Goal: Transaction & Acquisition: Purchase product/service

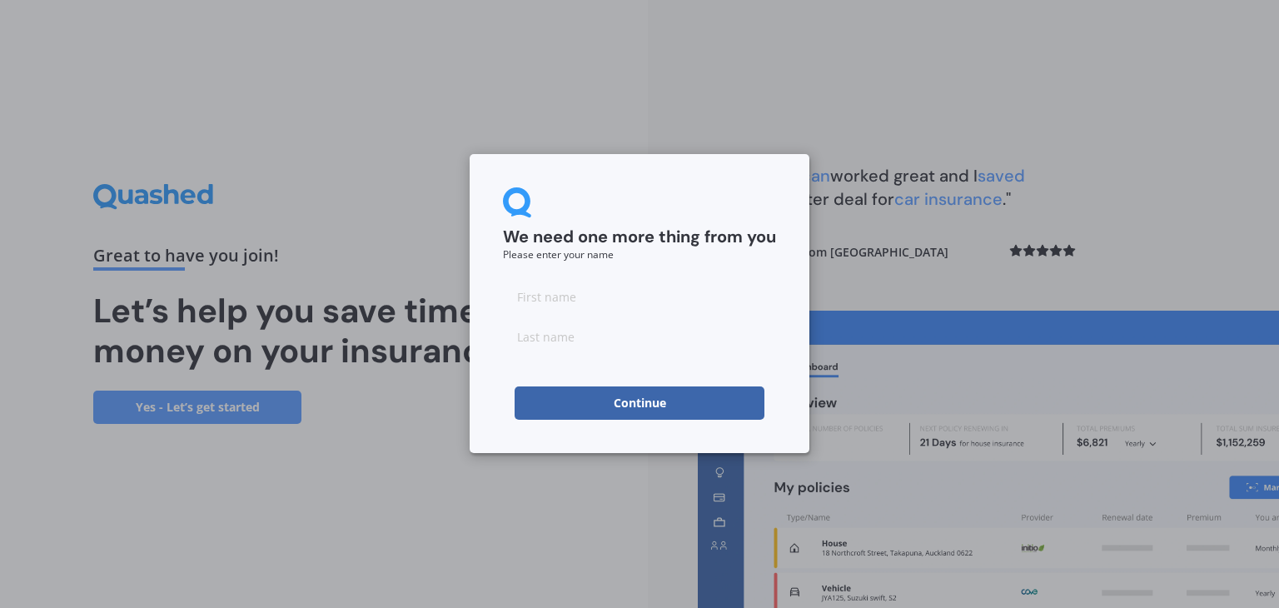
click at [536, 303] on input at bounding box center [639, 296] width 273 height 33
type input "Hormuz"
click at [567, 343] on input at bounding box center [639, 336] width 273 height 33
type input "Bhagwagar"
click at [650, 401] on button "Continue" at bounding box center [640, 402] width 250 height 33
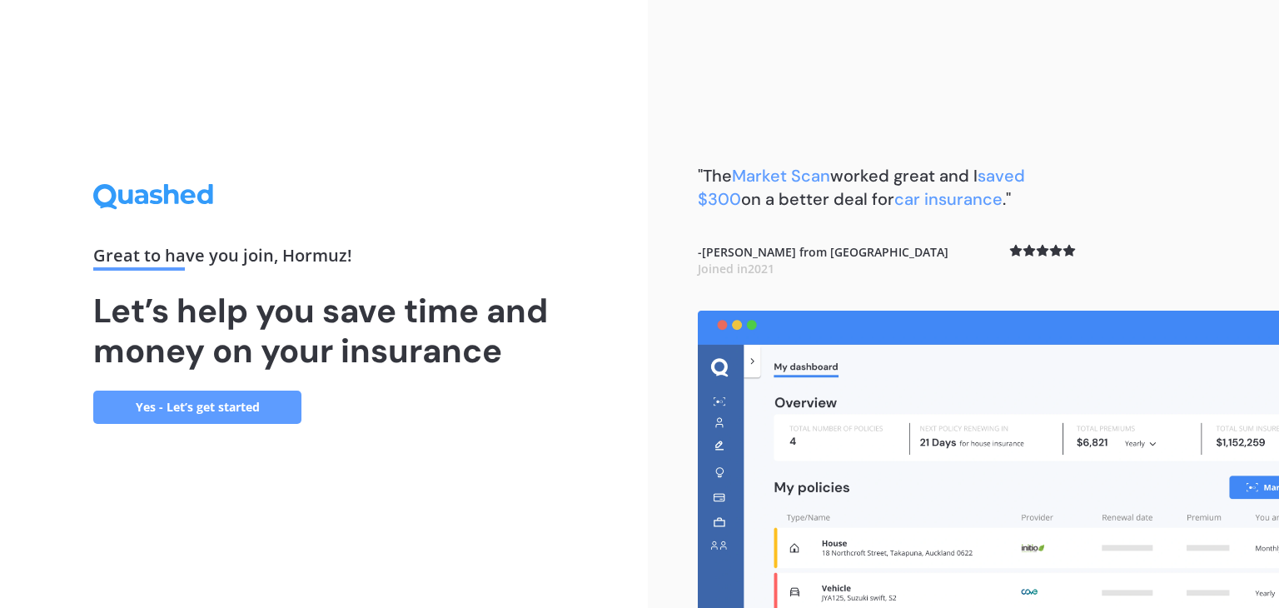
click at [200, 411] on link "Yes - Let’s get started" at bounding box center [197, 407] width 208 height 33
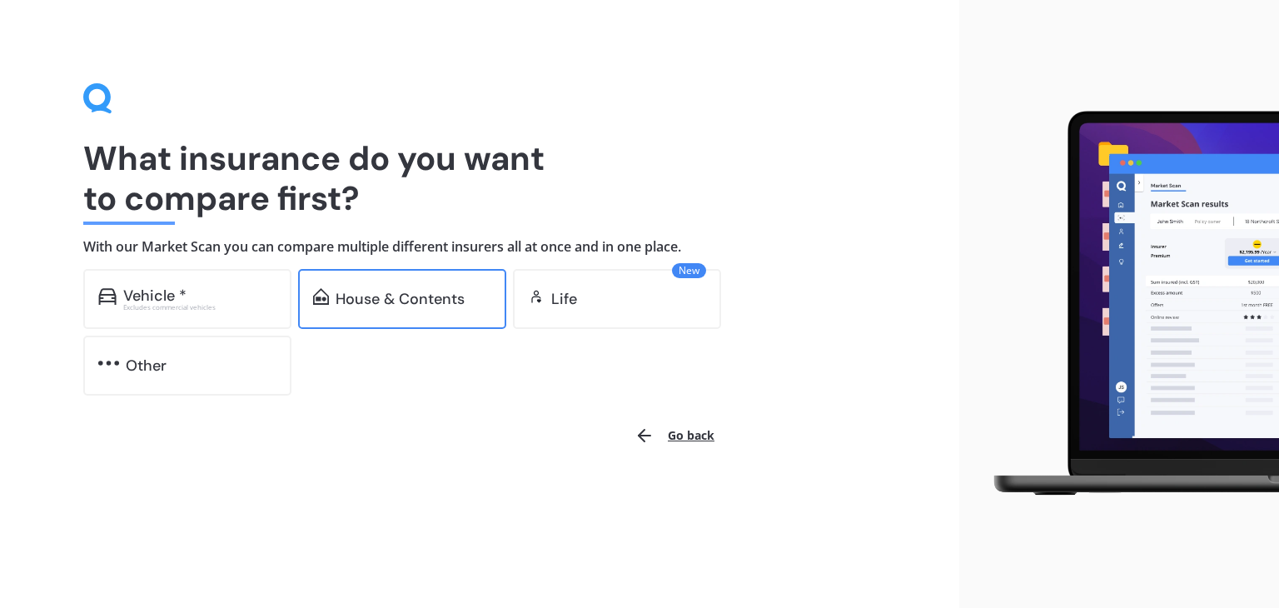
click at [396, 302] on div "House & Contents" at bounding box center [400, 299] width 129 height 17
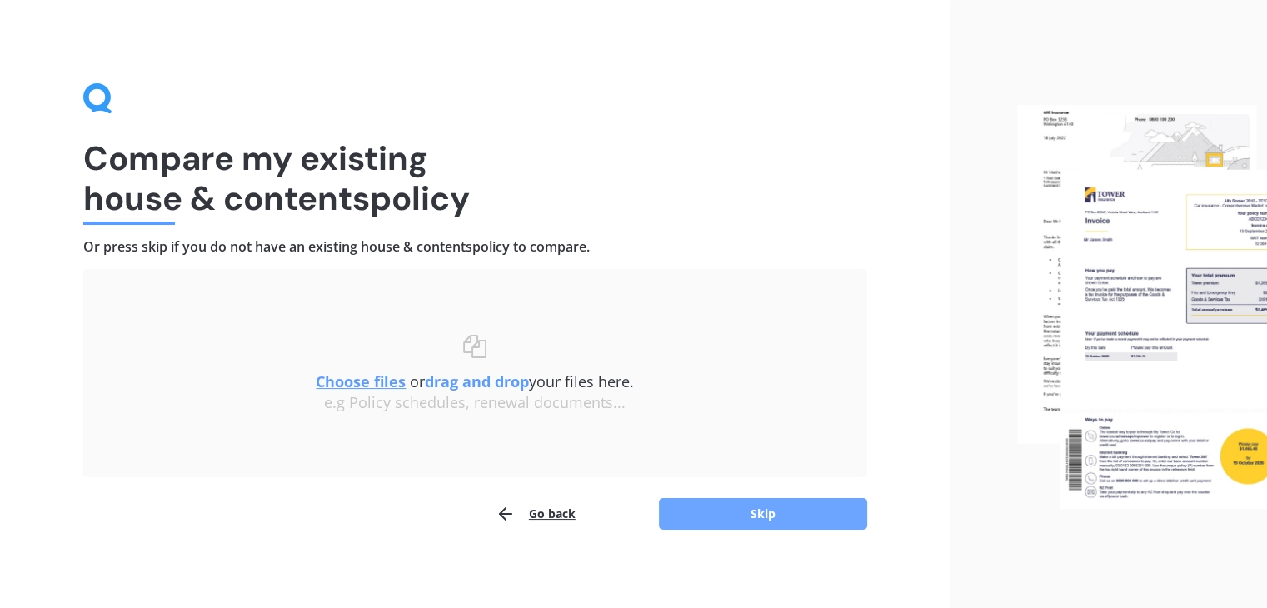
click at [853, 506] on button "Skip" at bounding box center [763, 514] width 208 height 32
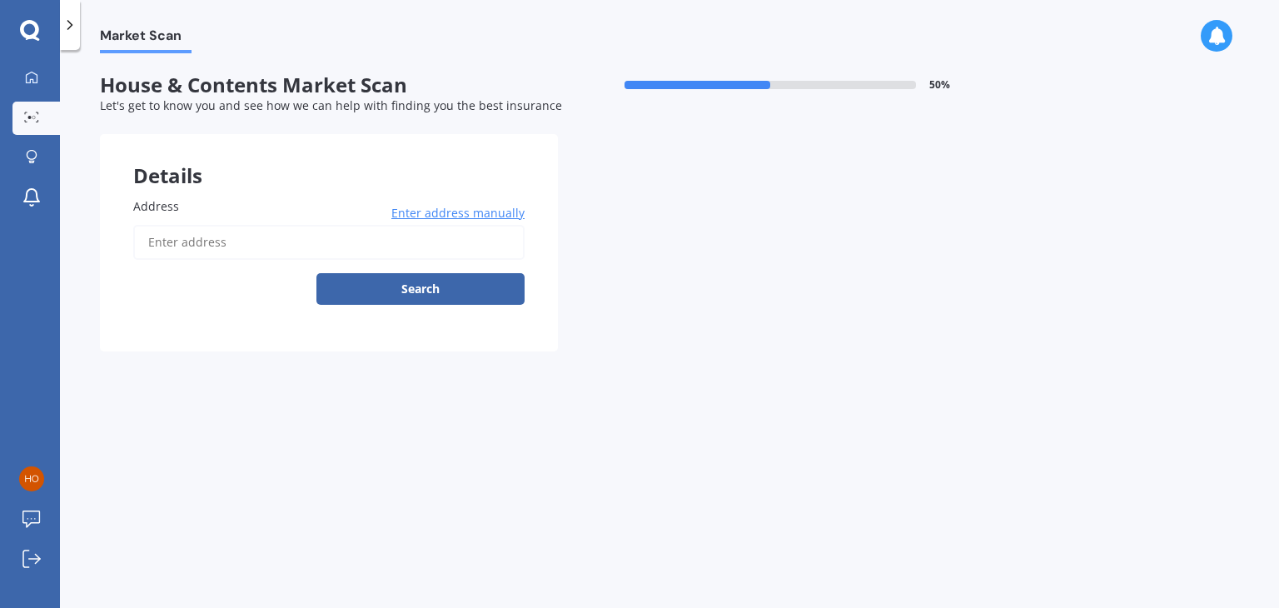
click at [177, 236] on input "Address" at bounding box center [328, 242] width 391 height 35
type input "[STREET_ADDRESS][PERSON_NAME] 2019"
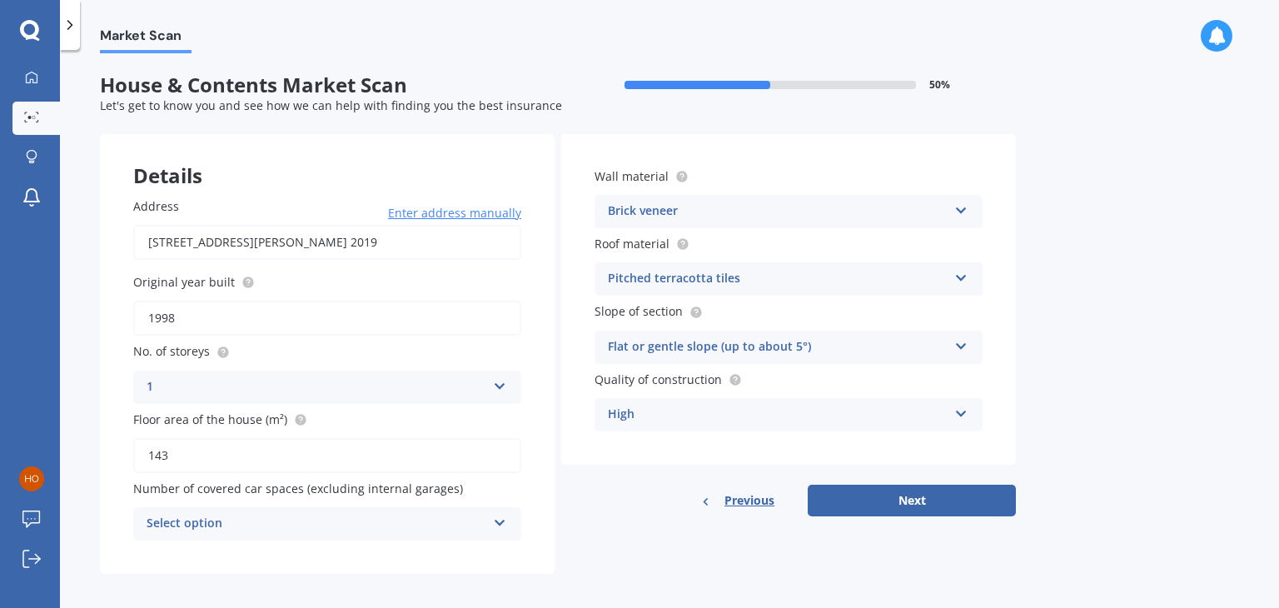
click at [501, 524] on icon at bounding box center [500, 520] width 14 height 12
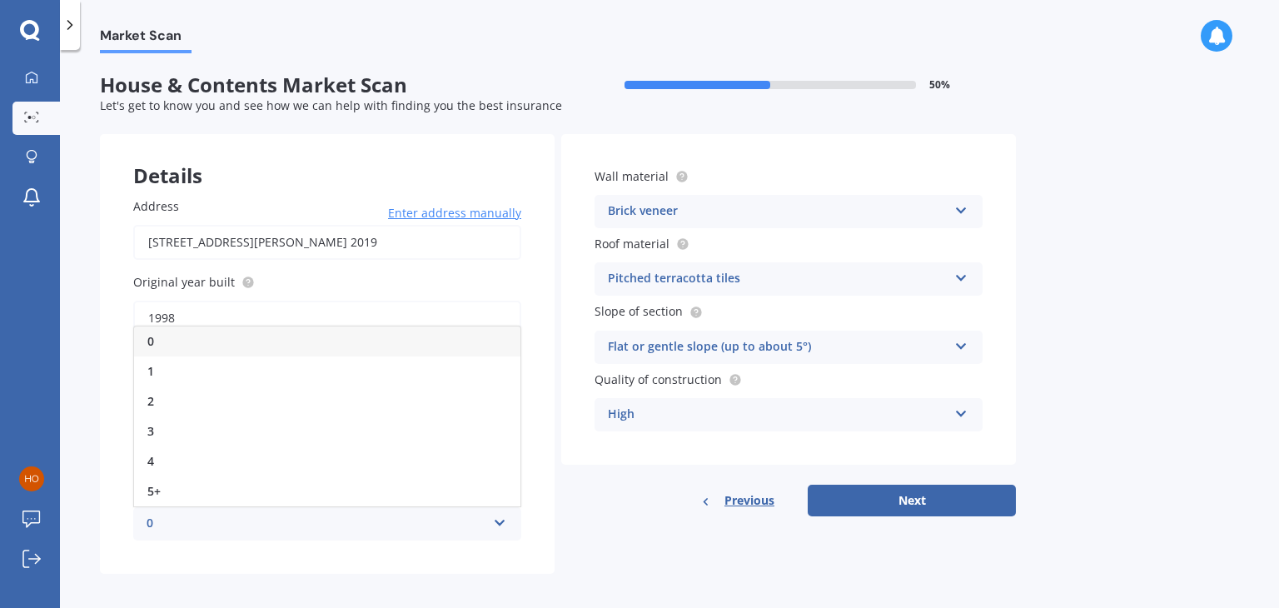
click at [1254, 311] on div "Market Scan House & Contents Market Scan 50 % Let's get to know you and see how…" at bounding box center [669, 332] width 1219 height 558
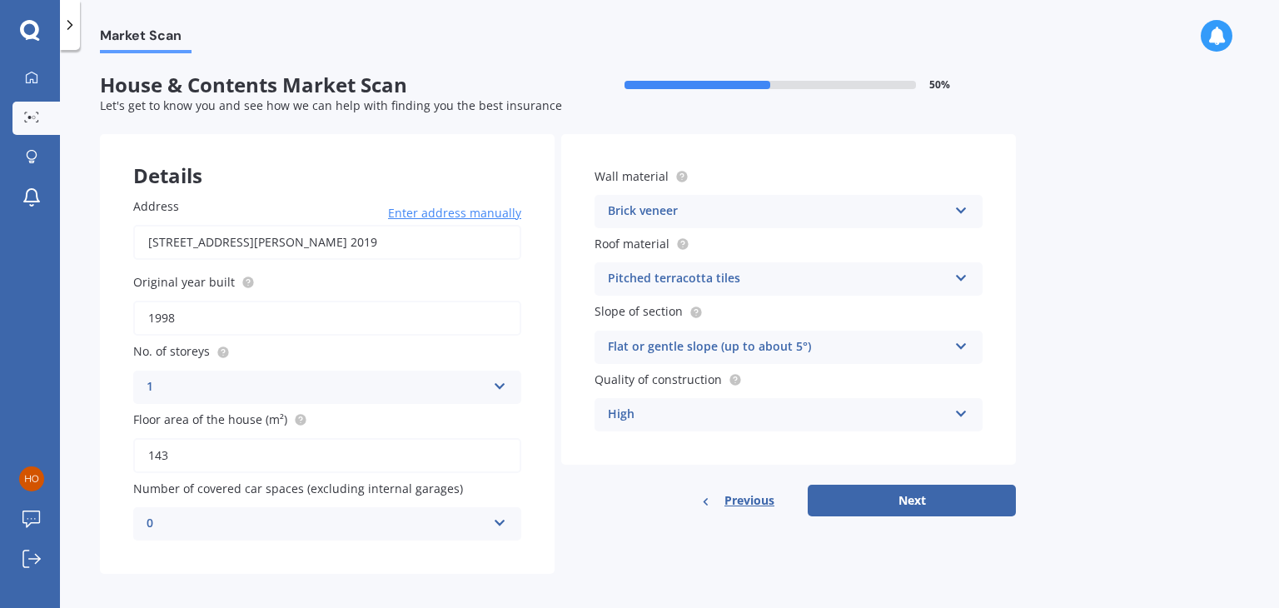
scroll to position [8, 0]
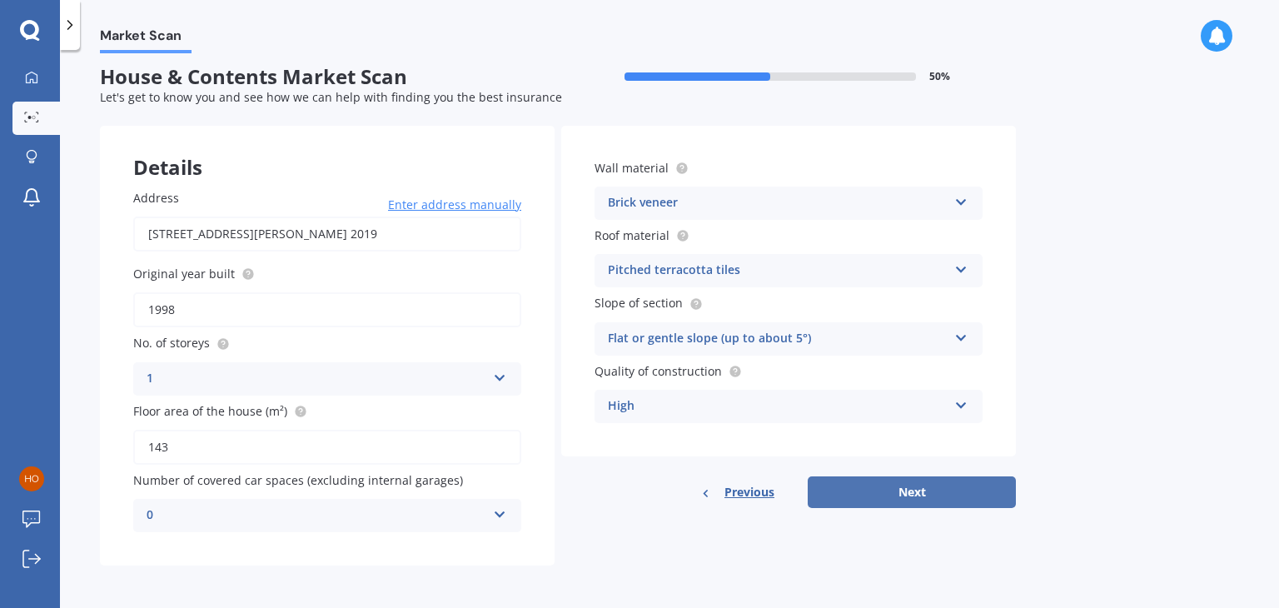
click at [903, 501] on button "Next" at bounding box center [912, 492] width 208 height 32
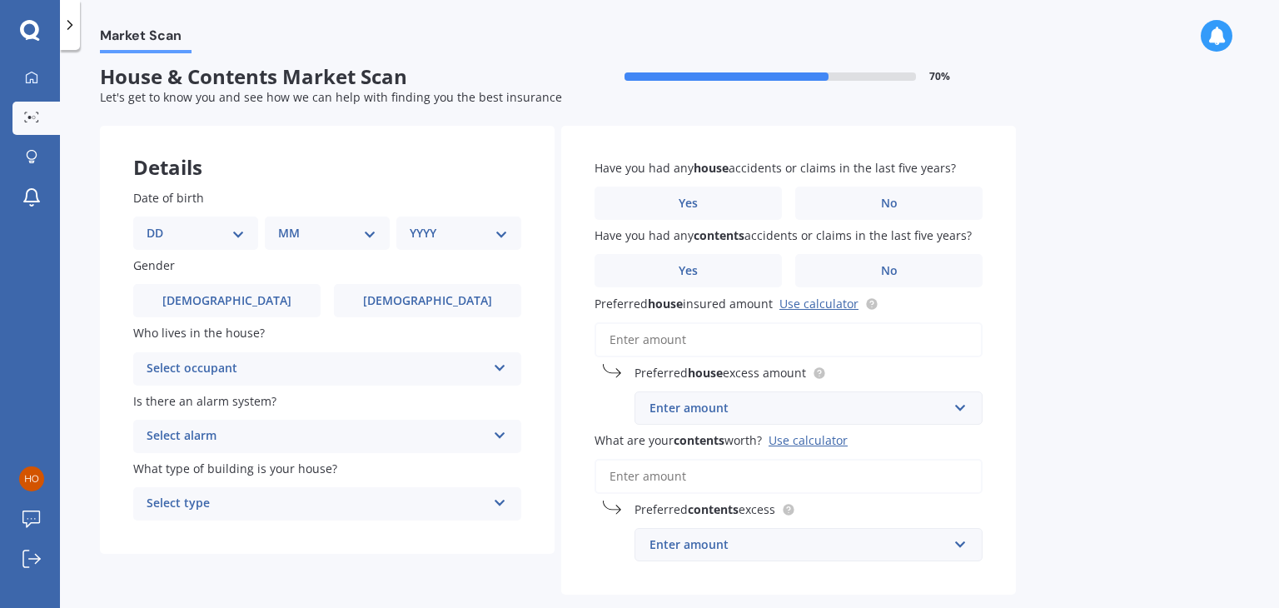
scroll to position [0, 0]
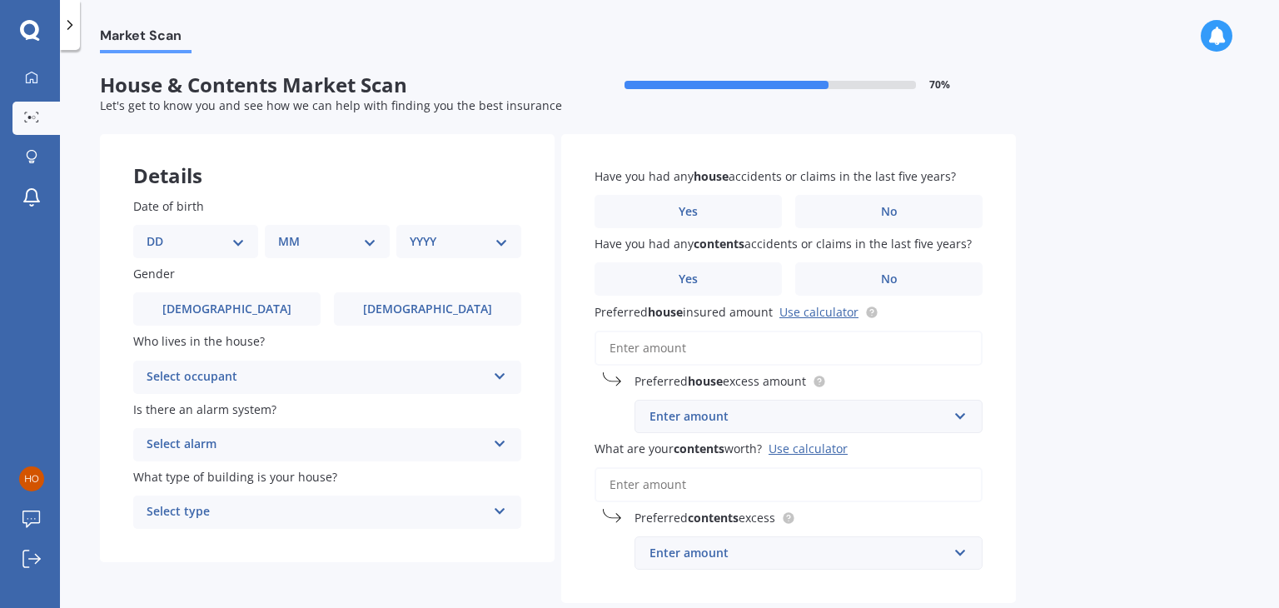
click at [237, 242] on select "DD 01 02 03 04 05 06 07 08 09 10 11 12 13 14 15 16 17 18 19 20 21 22 23 24 25 2…" at bounding box center [196, 241] width 98 height 18
select select "31"
click at [160, 232] on select "DD 01 02 03 04 05 06 07 08 09 10 11 12 13 14 15 16 17 18 19 20 21 22 23 24 25 2…" at bounding box center [196, 241] width 98 height 18
click at [369, 243] on select "MM 01 02 03 04 05 06 07 08 09 10 11 12" at bounding box center [331, 241] width 92 height 18
select select "07"
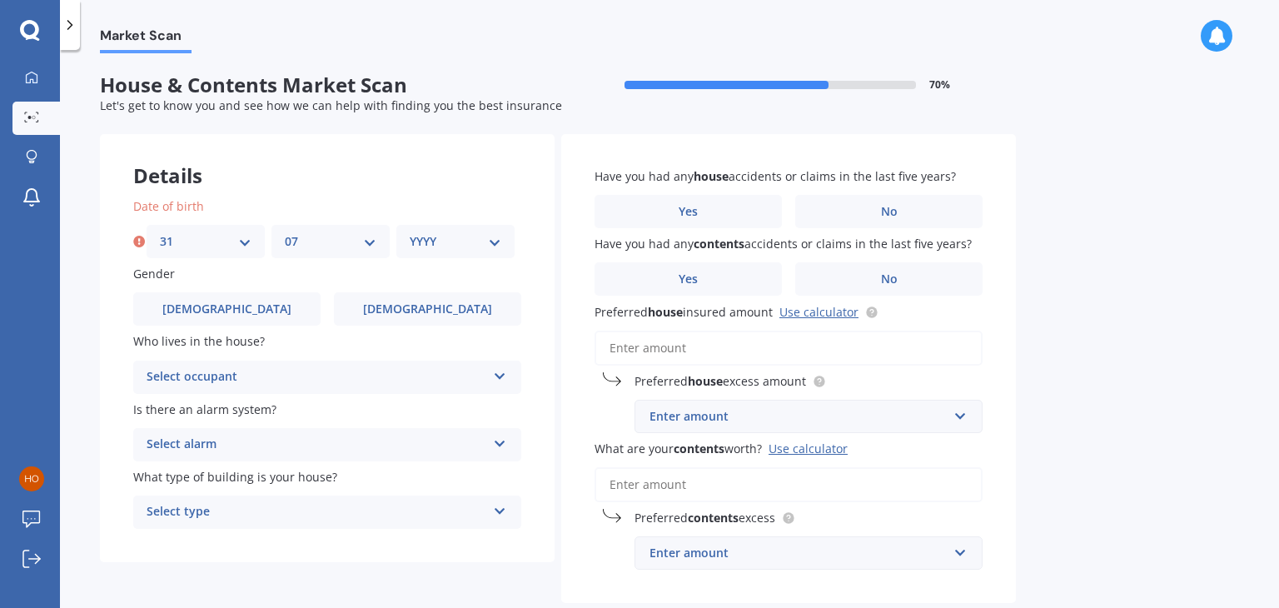
click at [285, 232] on select "MM 01 02 03 04 05 06 07 08 09 10 11 12" at bounding box center [331, 241] width 92 height 18
click at [500, 242] on select "YYYY 2009 2008 2007 2006 2005 2004 2003 2002 2001 2000 1999 1998 1997 1996 1995…" at bounding box center [456, 241] width 92 height 18
drag, startPoint x: 518, startPoint y: 328, endPoint x: 486, endPoint y: 164, distance: 167.1
click at [511, 341] on div "Date of birth DD 01 02 03 04 05 06 07 08 09 10 11 12 13 14 15 16 17 18 19 20 21…" at bounding box center [327, 363] width 455 height 398
click at [496, 241] on select "YYYY 2009 2008 2007 2006 2005 2004 2003 2002 2001 2000 1999 1998 1997 1996 1995…" at bounding box center [456, 241] width 92 height 18
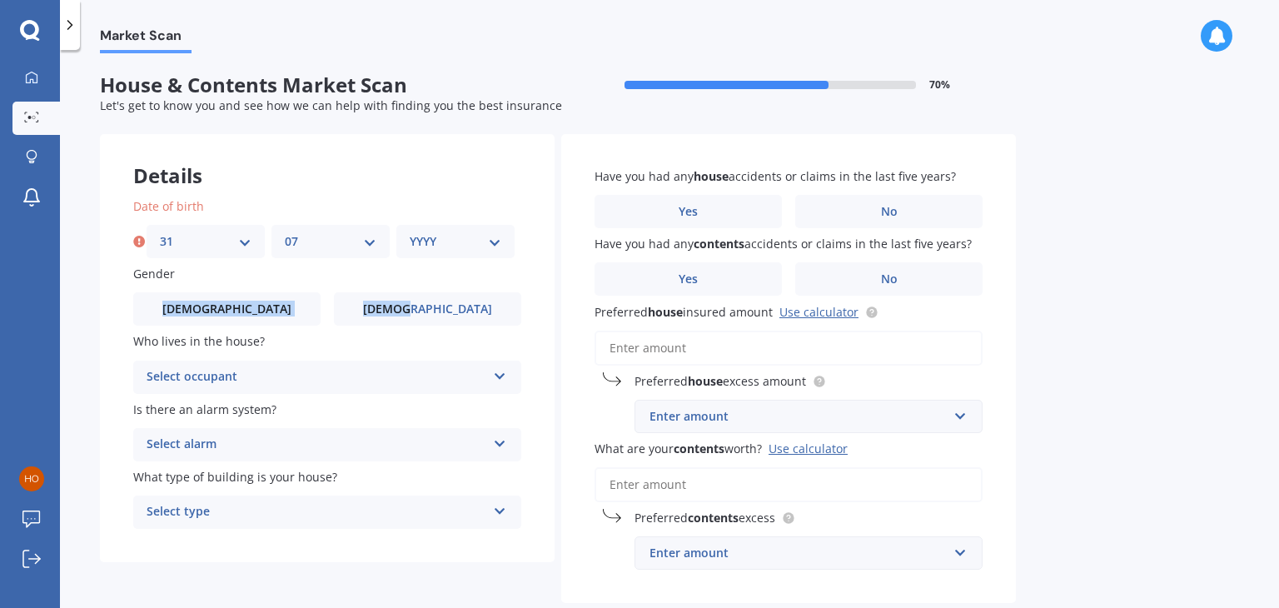
drag, startPoint x: 506, startPoint y: 292, endPoint x: 481, endPoint y: 242, distance: 55.9
click at [481, 281] on label "Gender" at bounding box center [323, 273] width 381 height 17
click at [445, 244] on select "YYYY 2009 2008 2007 2006 2005 2004 2003 2002 2001 2000 1999 1998 1997 1996 1995…" at bounding box center [456, 241] width 92 height 18
select select "1962"
click at [410, 232] on select "YYYY 2009 2008 2007 2006 2005 2004 2003 2002 2001 2000 1999 1998 1997 1996 1995…" at bounding box center [456, 241] width 92 height 18
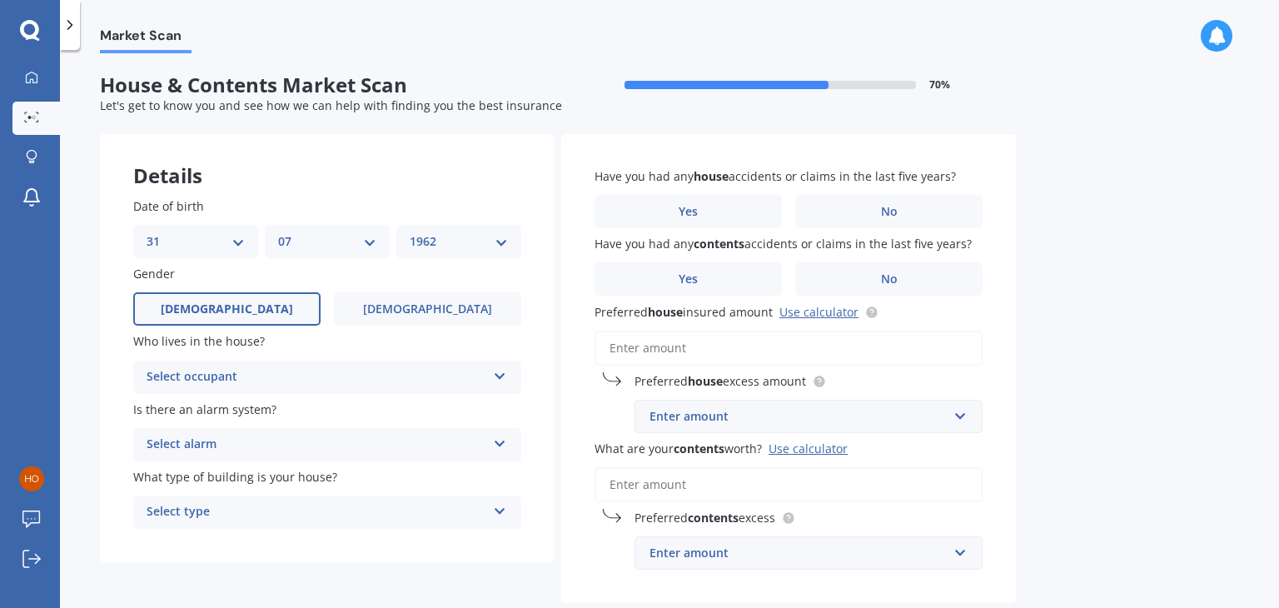
click at [263, 311] on label "[DEMOGRAPHIC_DATA]" at bounding box center [226, 308] width 187 height 33
click at [0, 0] on input "[DEMOGRAPHIC_DATA]" at bounding box center [0, 0] width 0 height 0
click at [320, 377] on div "Select occupant" at bounding box center [317, 377] width 340 height 20
click at [213, 409] on div "Owner" at bounding box center [327, 410] width 386 height 30
click at [240, 447] on div "Select alarm" at bounding box center [317, 445] width 340 height 20
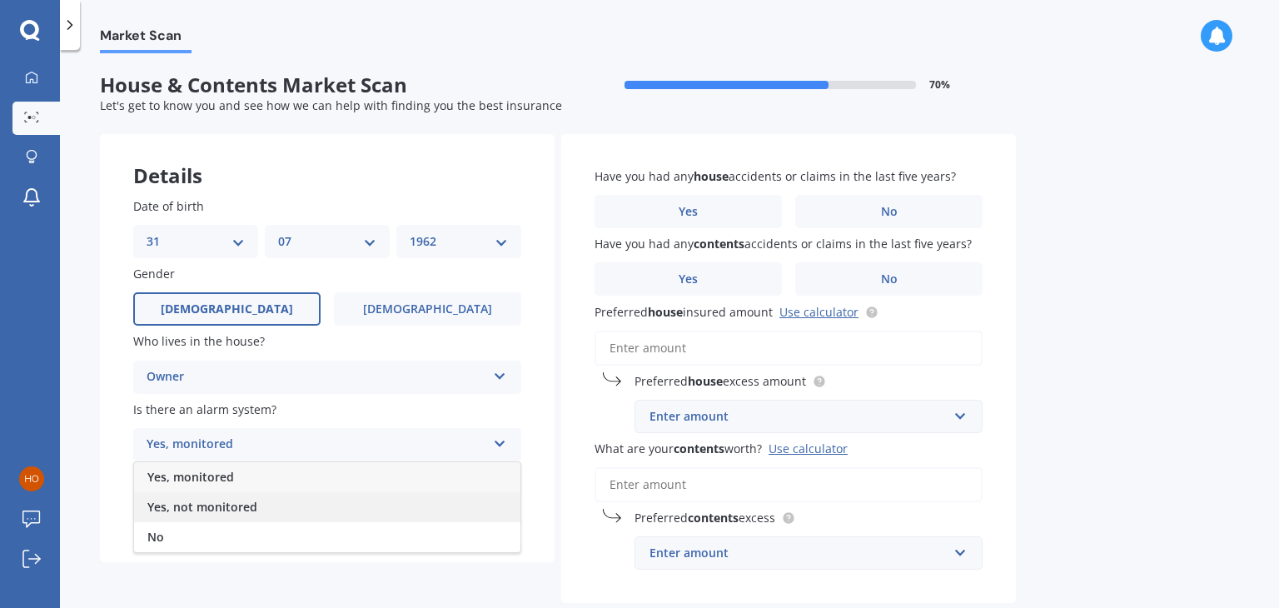
click at [204, 506] on span "Yes, not monitored" at bounding box center [202, 507] width 110 height 16
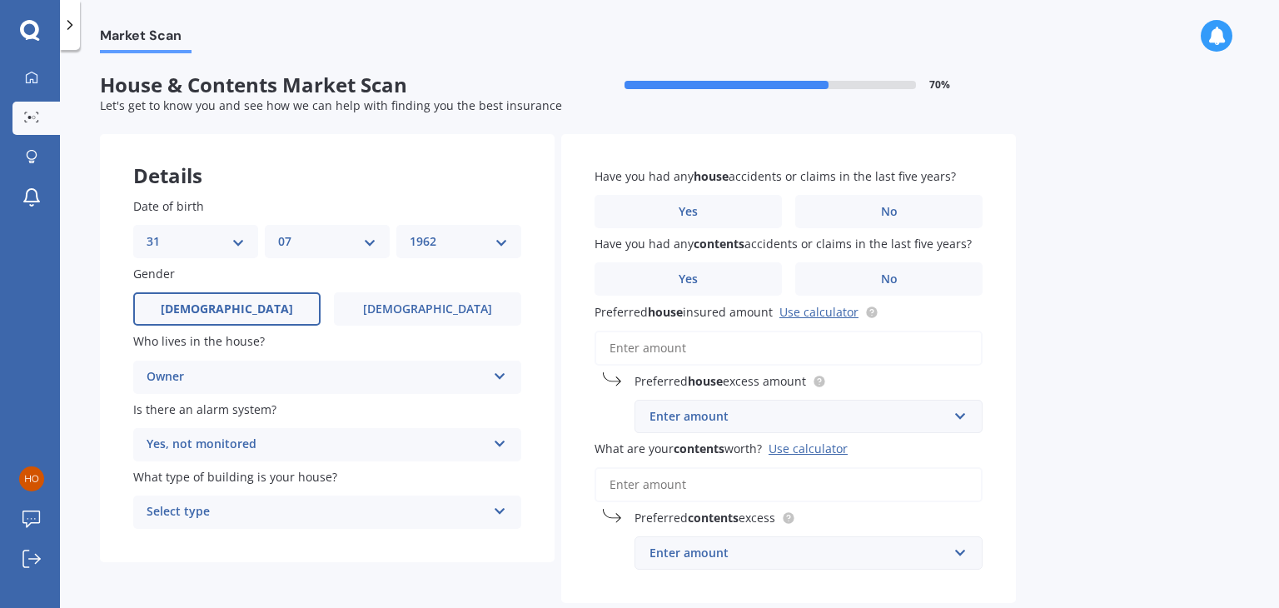
click at [269, 513] on div "Select type" at bounding box center [317, 512] width 340 height 20
click at [245, 421] on div "Freestanding" at bounding box center [327, 420] width 386 height 30
click at [890, 212] on span "No" at bounding box center [889, 212] width 17 height 14
click at [0, 0] on input "No" at bounding box center [0, 0] width 0 height 0
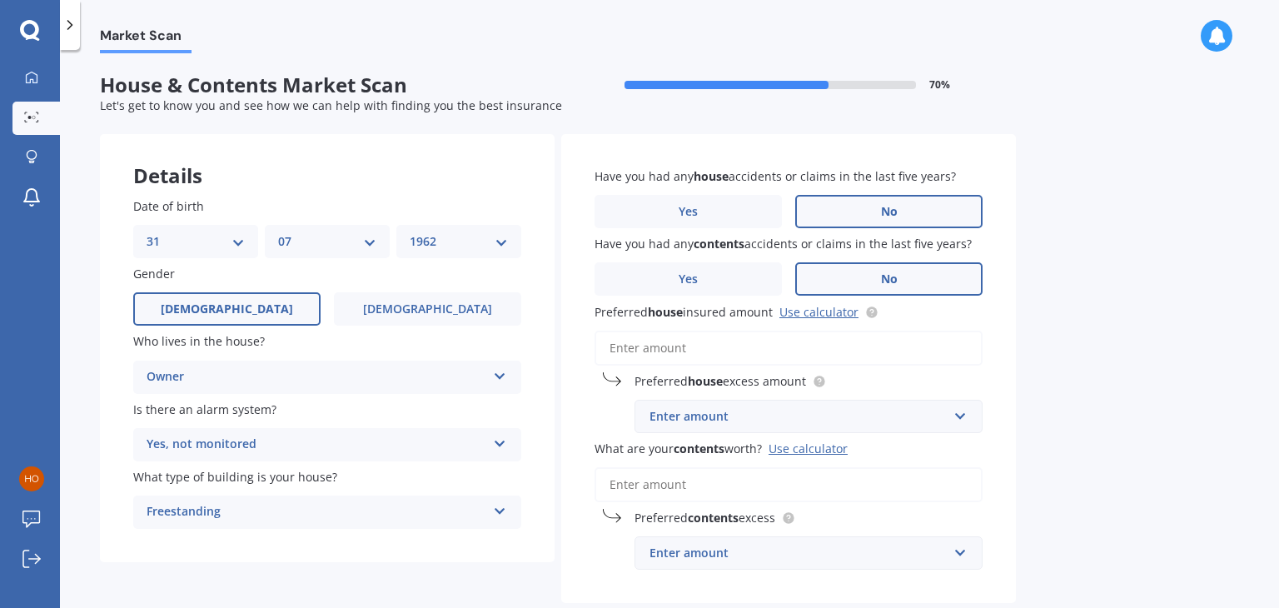
click at [900, 284] on label "No" at bounding box center [888, 278] width 187 height 33
click at [0, 0] on input "No" at bounding box center [0, 0] width 0 height 0
click at [835, 312] on link "Use calculator" at bounding box center [819, 312] width 79 height 16
click at [725, 336] on input "Preferred house insured amount Use calculator" at bounding box center [789, 348] width 388 height 35
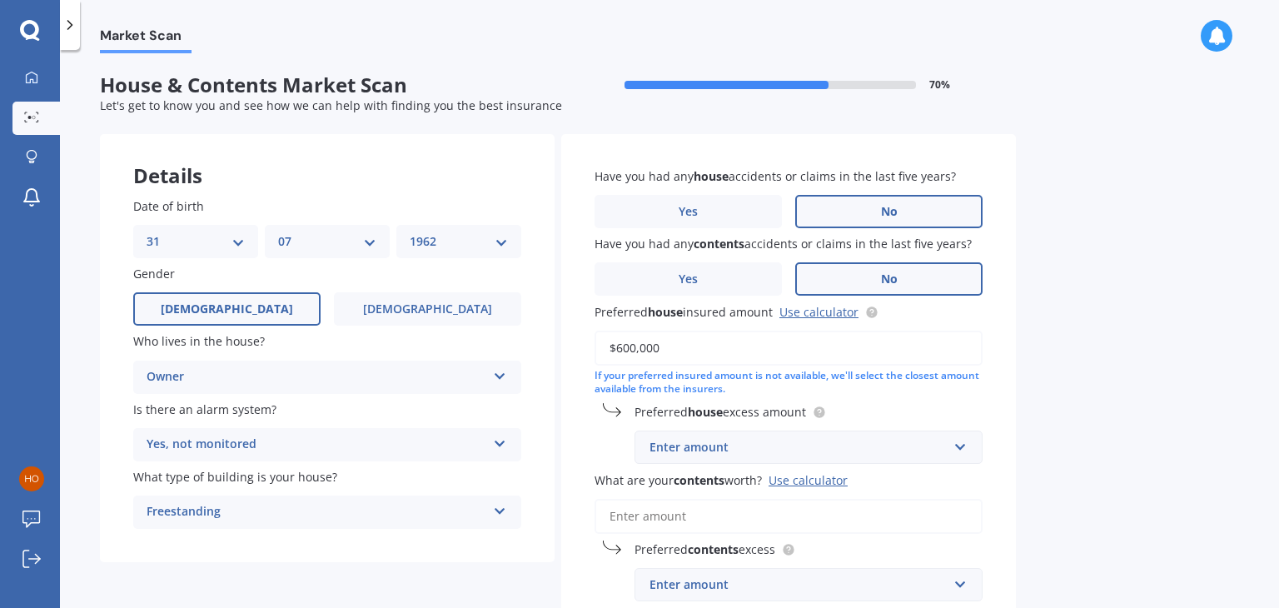
type input "$600,000"
click at [719, 446] on div "Enter amount" at bounding box center [799, 447] width 298 height 18
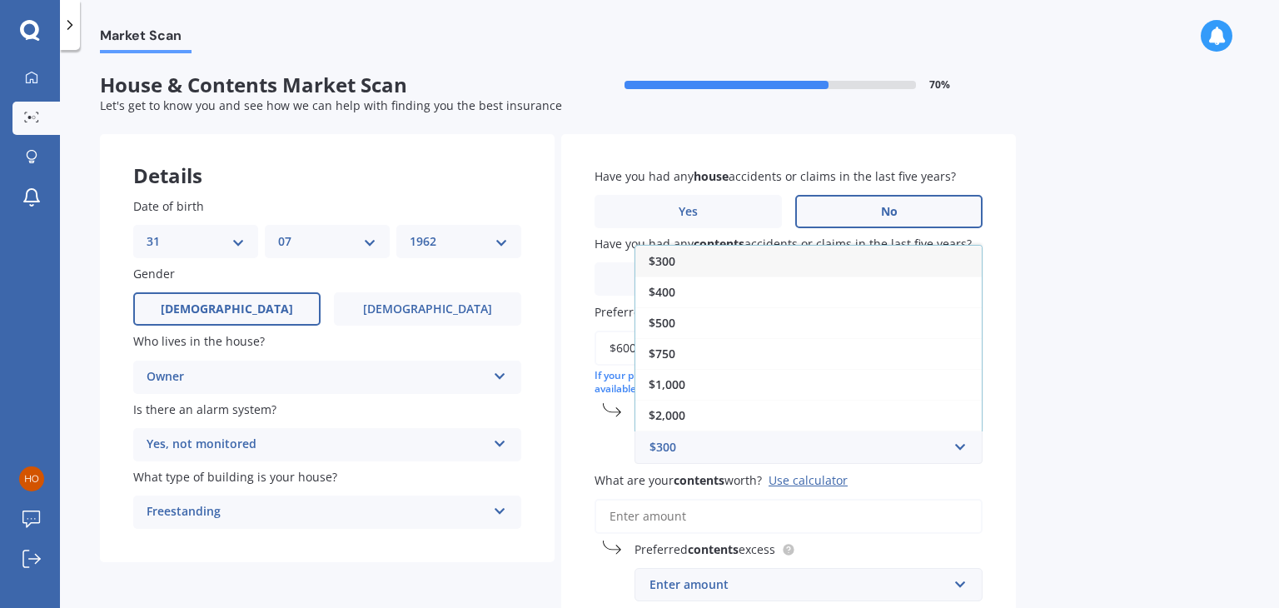
click at [716, 375] on div "$1,000" at bounding box center [808, 384] width 346 height 31
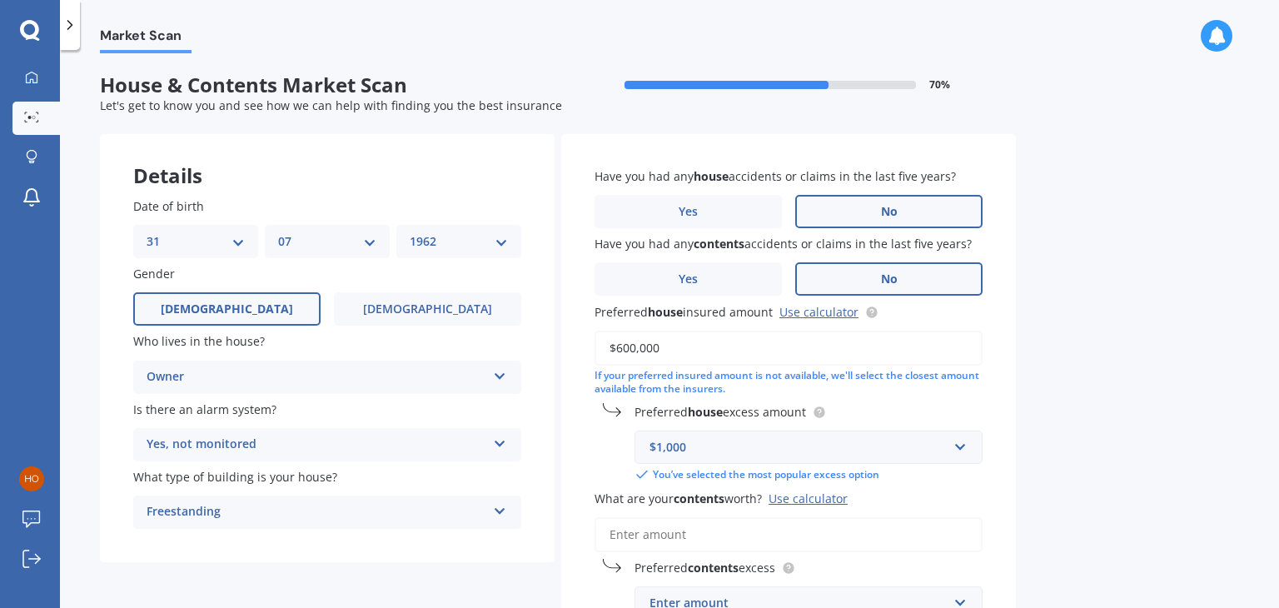
click at [687, 531] on input "What are your contents worth? Use calculator" at bounding box center [789, 534] width 388 height 35
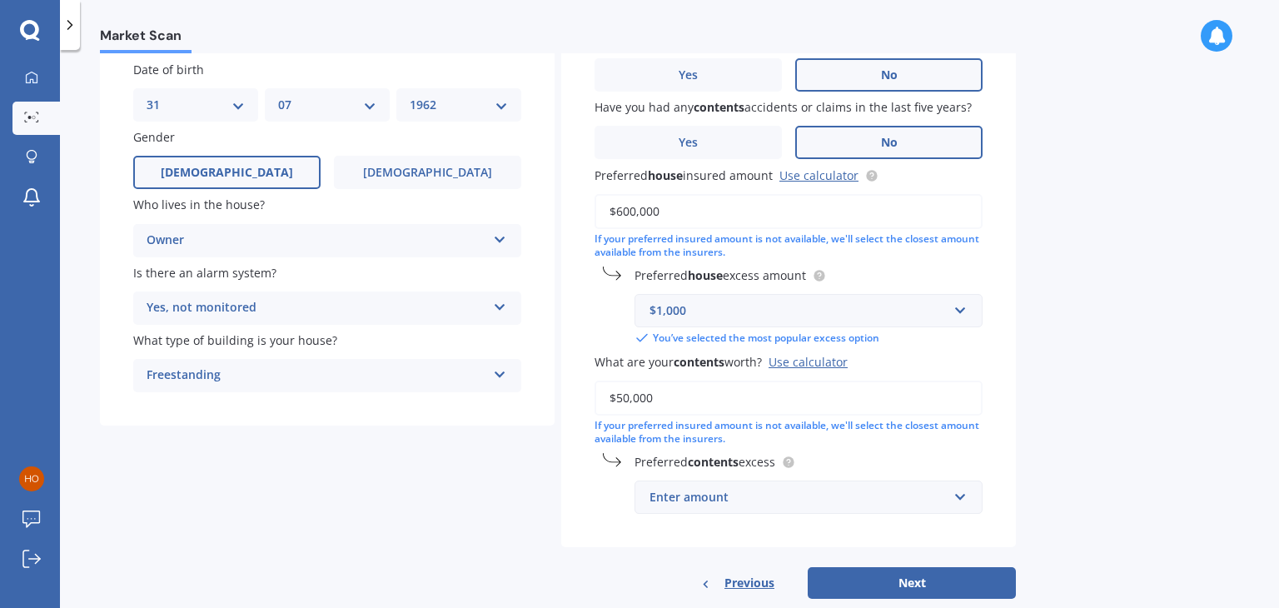
scroll to position [137, 0]
type input "$50,000"
click at [724, 497] on div "Enter amount" at bounding box center [799, 496] width 298 height 18
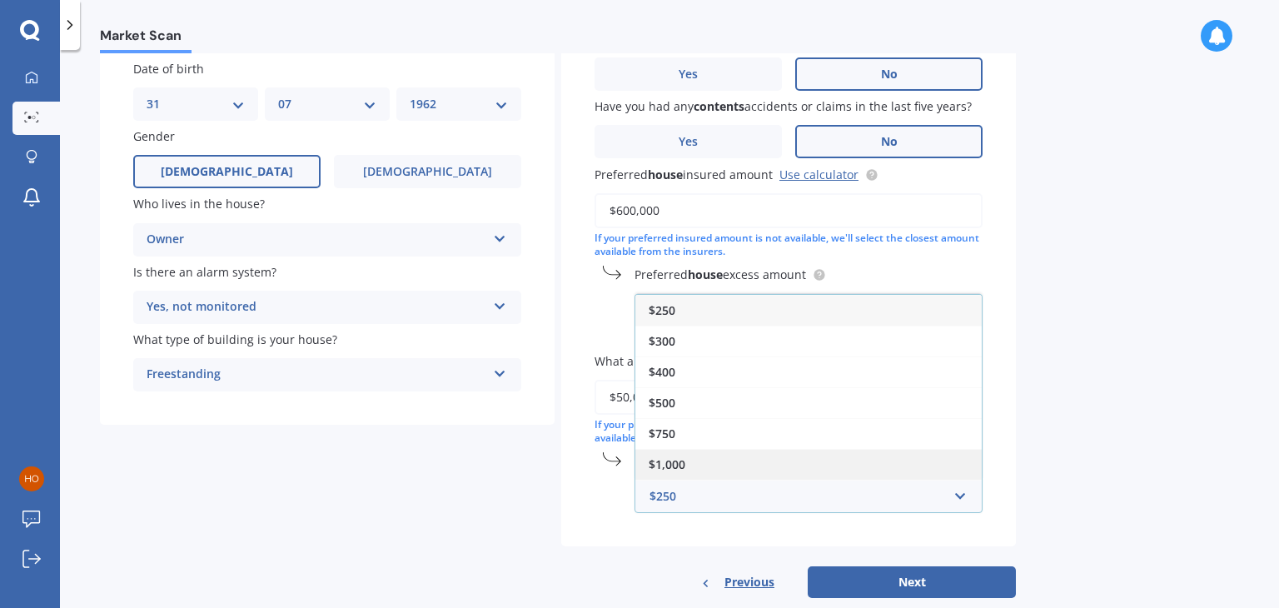
click at [703, 465] on div "$1,000" at bounding box center [808, 464] width 346 height 31
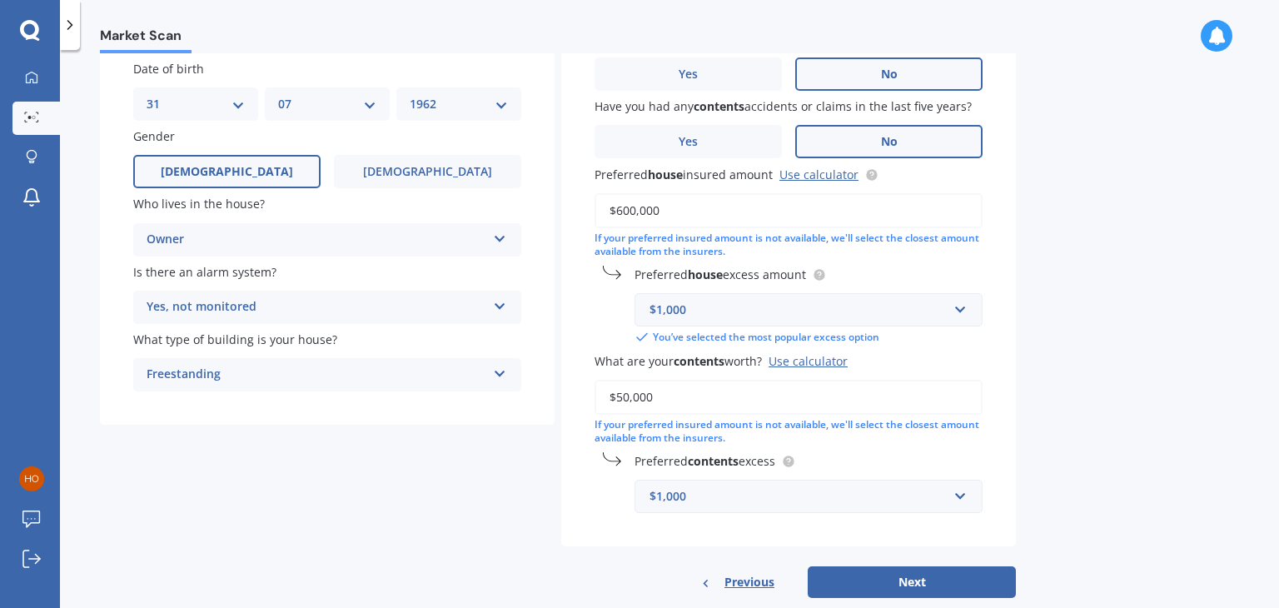
scroll to position [171, 0]
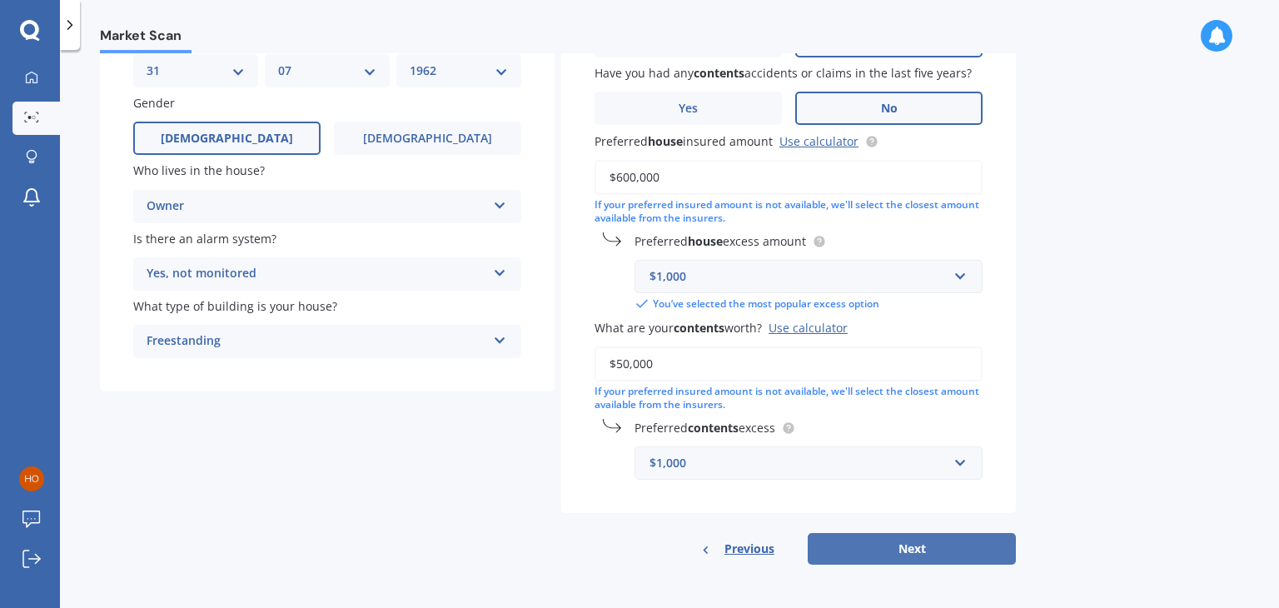
click at [976, 543] on button "Next" at bounding box center [912, 549] width 208 height 32
select select "31"
select select "07"
select select "1962"
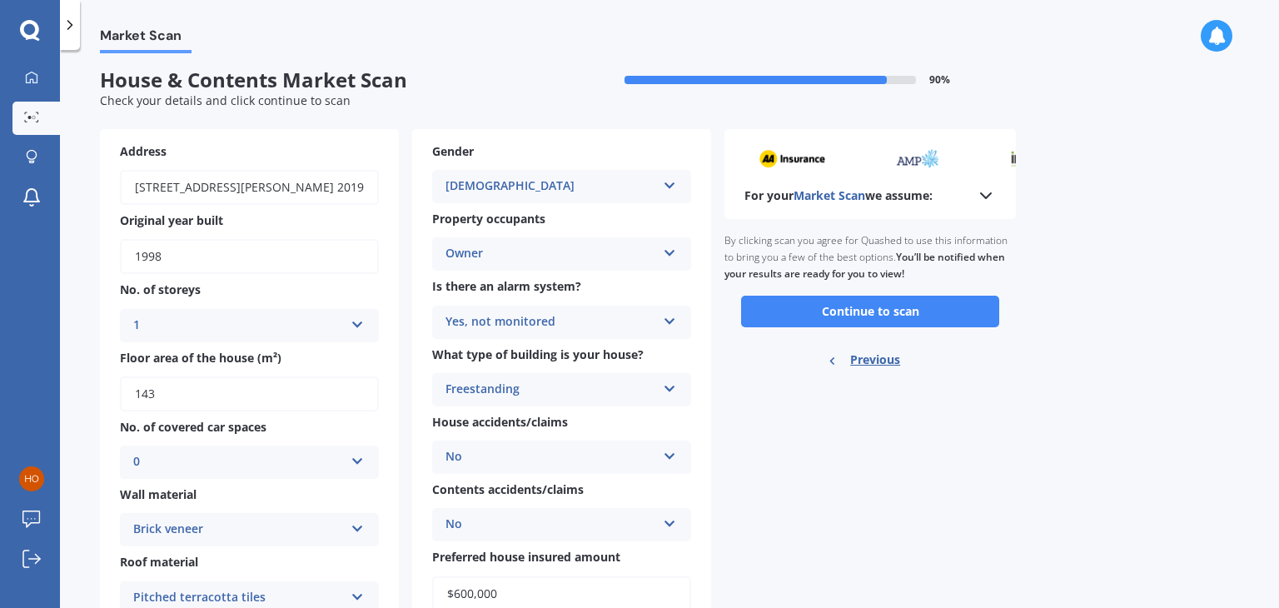
scroll to position [0, 0]
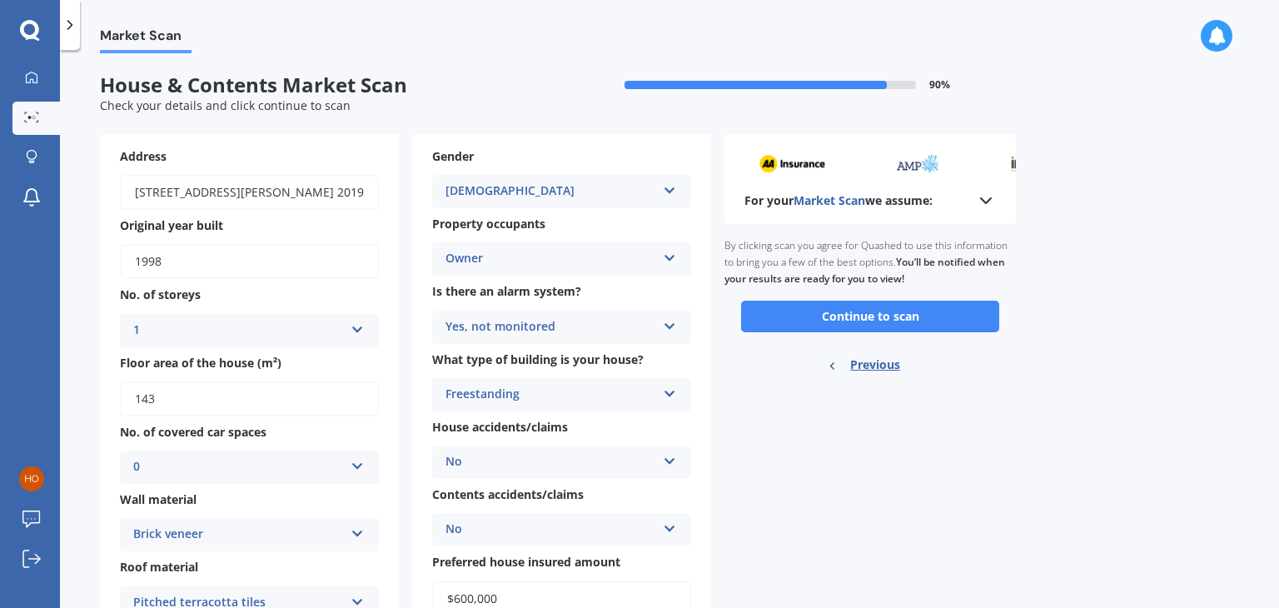
click at [912, 322] on button "Continue to scan" at bounding box center [870, 317] width 258 height 32
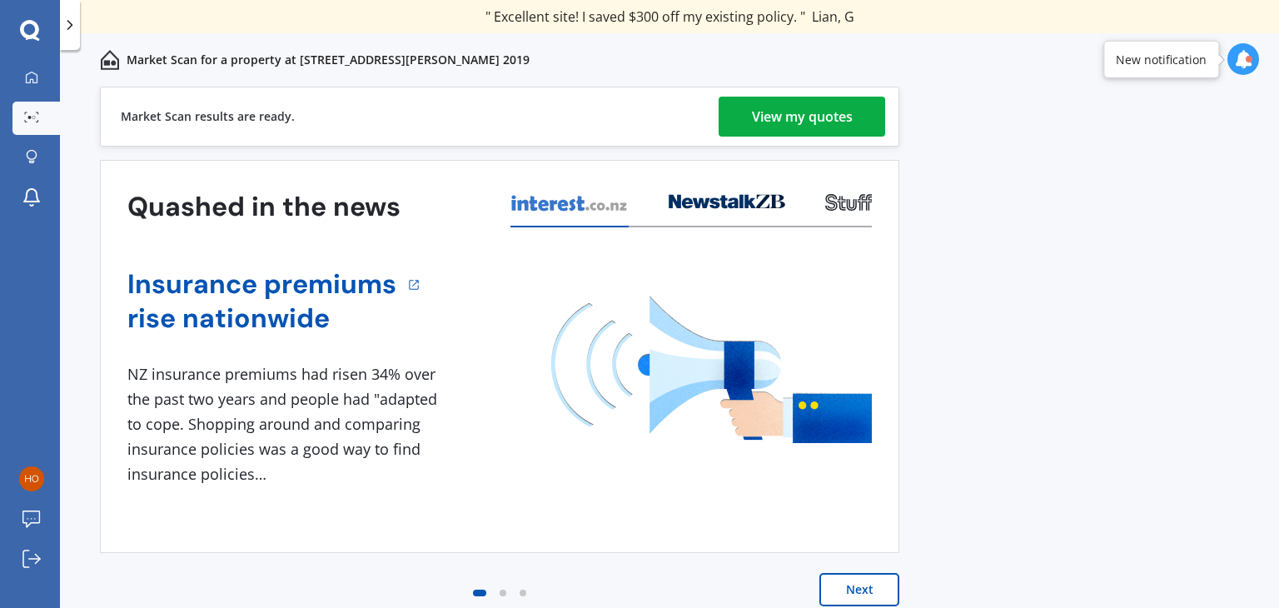
click at [794, 127] on div "View my quotes" at bounding box center [802, 117] width 101 height 40
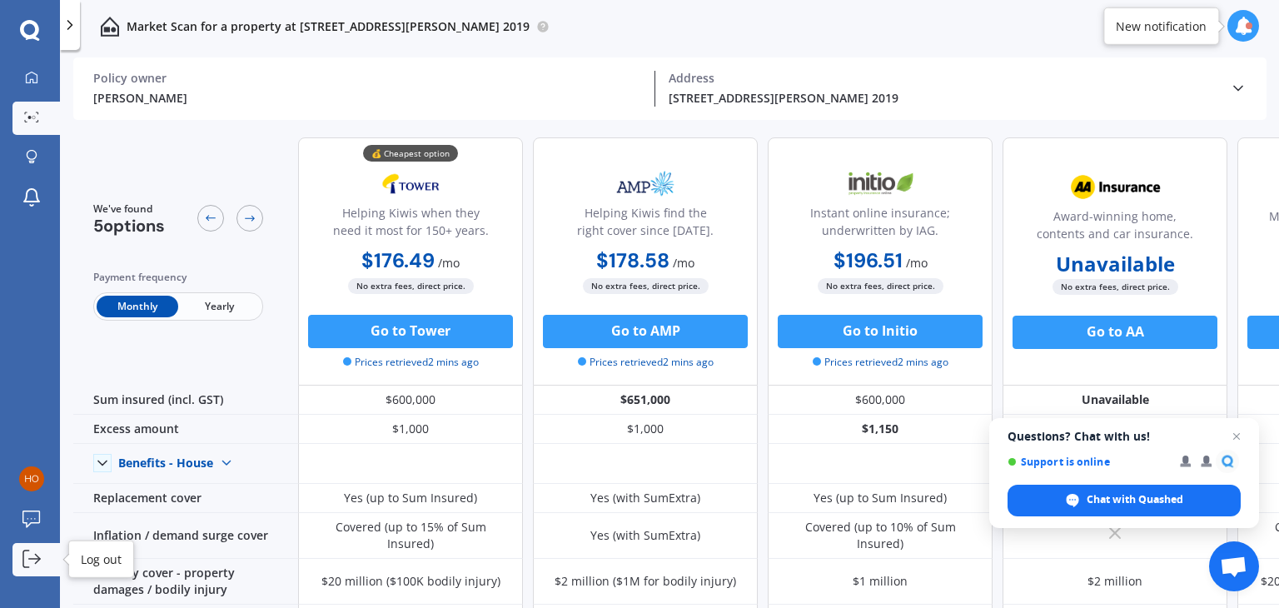
click at [30, 561] on icon at bounding box center [31, 559] width 18 height 18
